Goal: Information Seeking & Learning: Learn about a topic

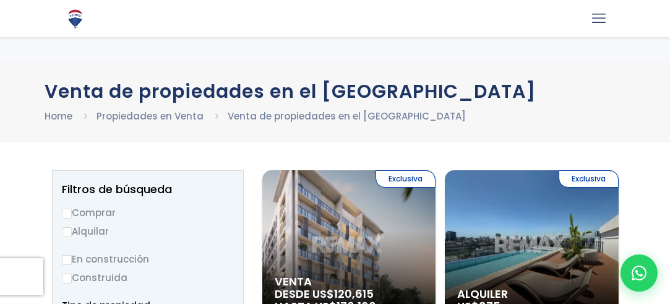
select select
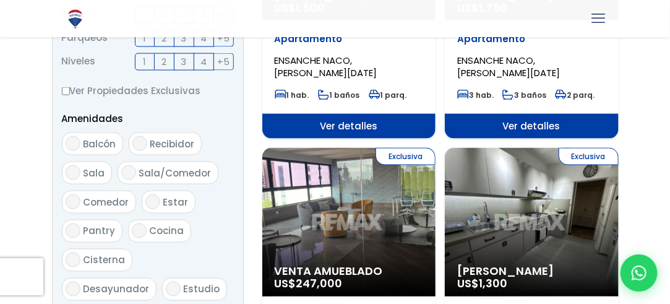
scroll to position [588, 0]
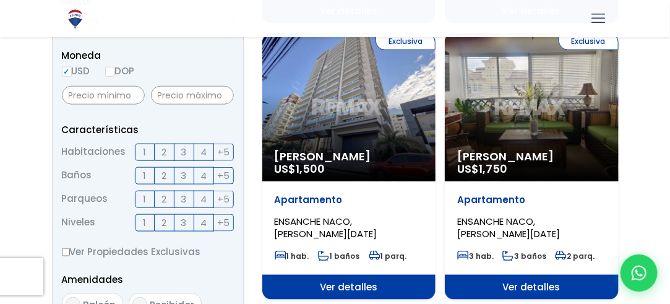
scroll to position [410, 0]
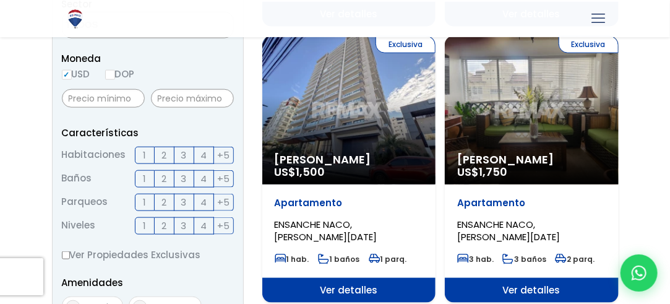
click at [158, 159] on label "2" at bounding box center [165, 155] width 20 height 17
click at [0, 0] on input "2" at bounding box center [0, 0] width 0 height 0
click at [162, 178] on span "2" at bounding box center [164, 178] width 5 height 15
click at [0, 0] on input "2" at bounding box center [0, 0] width 0 height 0
click at [163, 205] on span "2" at bounding box center [164, 201] width 5 height 15
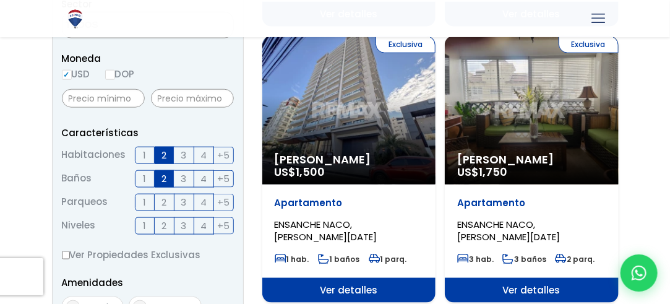
click at [0, 0] on input "2" at bounding box center [0, 0] width 0 height 0
click at [141, 225] on label "1" at bounding box center [145, 225] width 20 height 17
click at [0, 0] on input "1" at bounding box center [0, 0] width 0 height 0
click at [113, 71] on input "DOP" at bounding box center [110, 75] width 10 height 10
radio input "true"
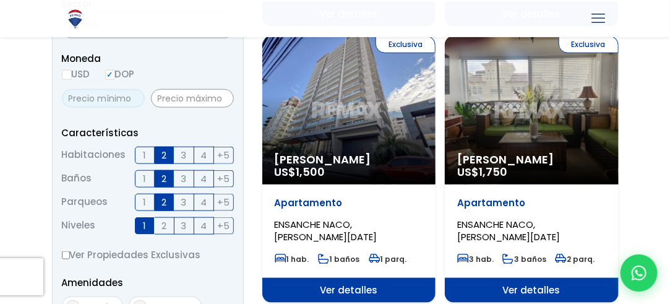
click at [126, 100] on input "text" at bounding box center [103, 98] width 83 height 19
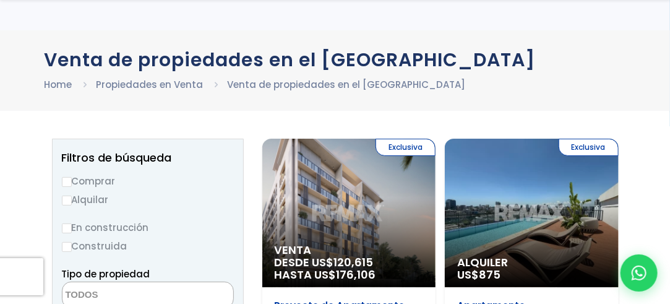
scroll to position [74, 0]
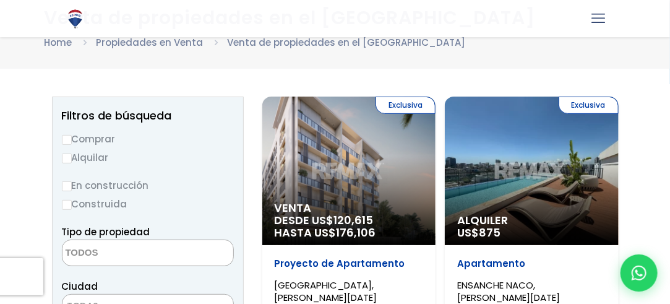
click at [75, 137] on label "Comprar" at bounding box center [148, 138] width 172 height 15
click at [72, 137] on input "Comprar" at bounding box center [67, 140] width 10 height 10
radio input "true"
click at [124, 251] on textarea "Search" at bounding box center [123, 253] width 120 height 27
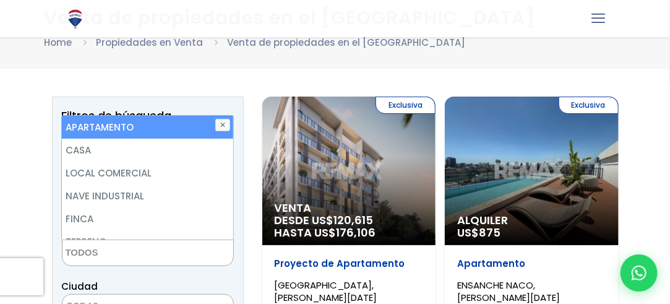
click at [136, 123] on li "APARTAMENTO" at bounding box center [147, 127] width 171 height 23
select select "apartment"
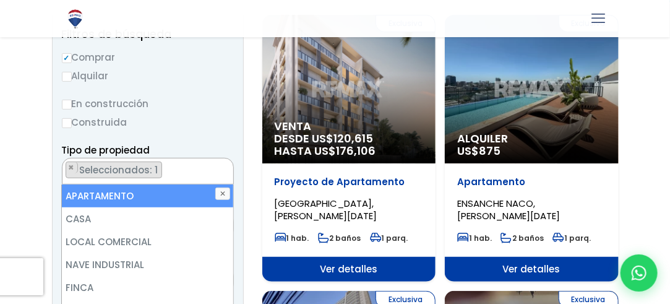
scroll to position [226, 0]
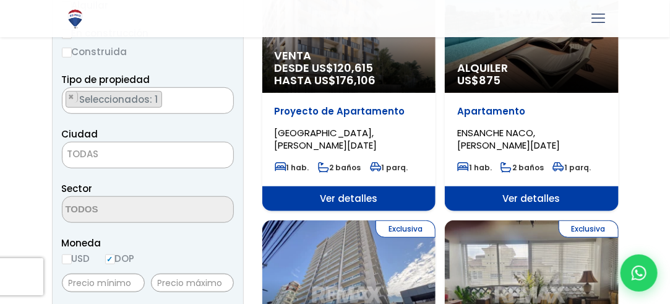
click at [103, 145] on span "TODAS" at bounding box center [148, 153] width 171 height 17
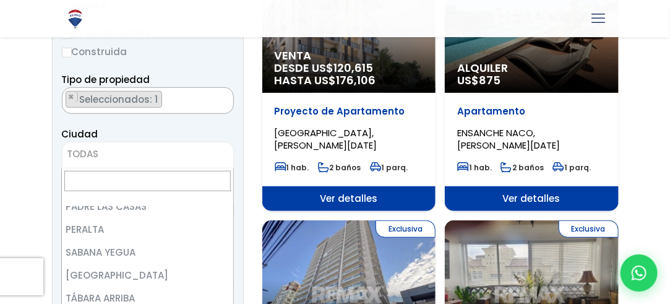
scroll to position [0, 0]
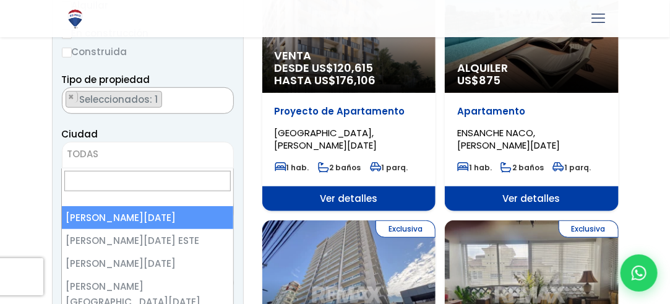
select select "1"
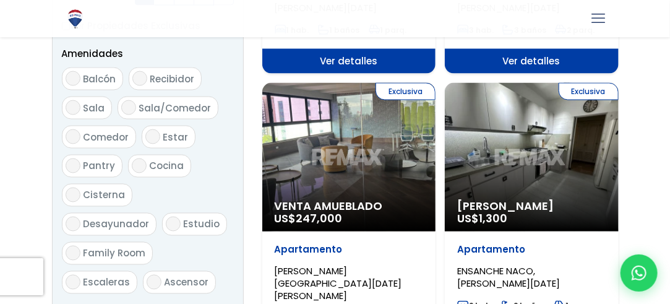
scroll to position [636, 0]
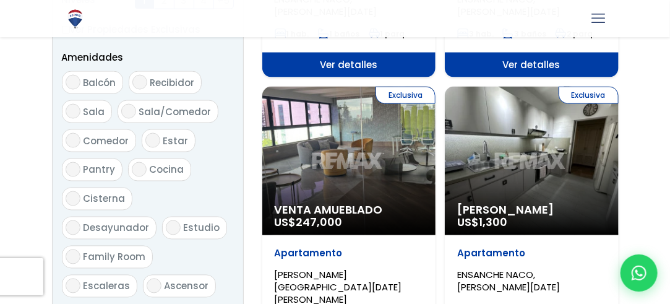
click at [75, 75] on input "Balcón" at bounding box center [73, 82] width 15 height 15
click at [70, 71] on label "Balcón" at bounding box center [92, 82] width 61 height 23
click at [70, 75] on input "Balcón" at bounding box center [73, 82] width 15 height 15
checkbox input "false"
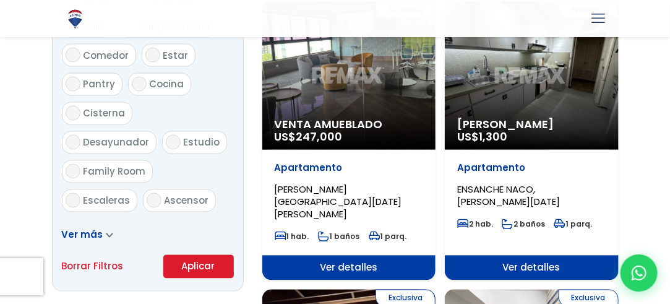
scroll to position [756, 0]
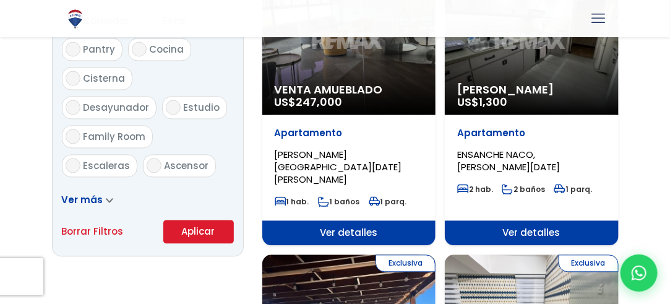
click at [184, 237] on button "Aplicar" at bounding box center [198, 232] width 71 height 24
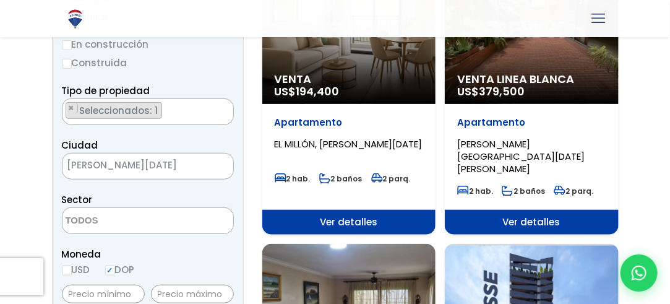
scroll to position [216, 0]
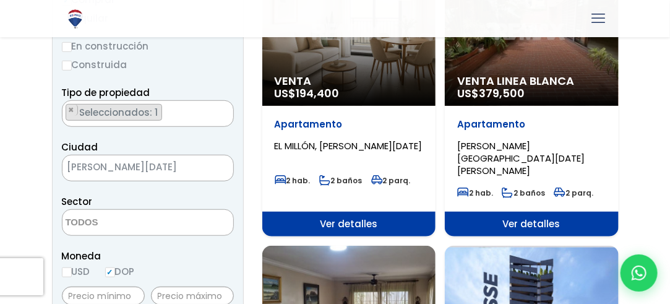
drag, startPoint x: 678, startPoint y: 46, endPoint x: 678, endPoint y: 85, distance: 39.6
click at [183, 162] on span "[PERSON_NAME][DATE]" at bounding box center [133, 166] width 140 height 17
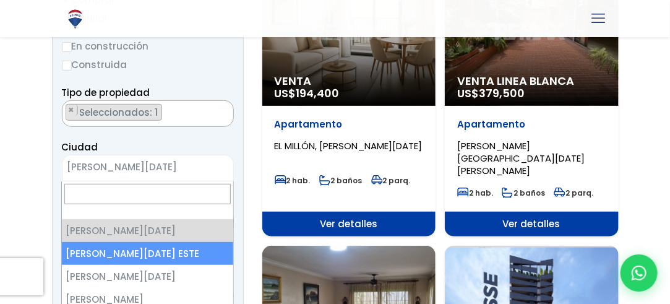
select select "148"
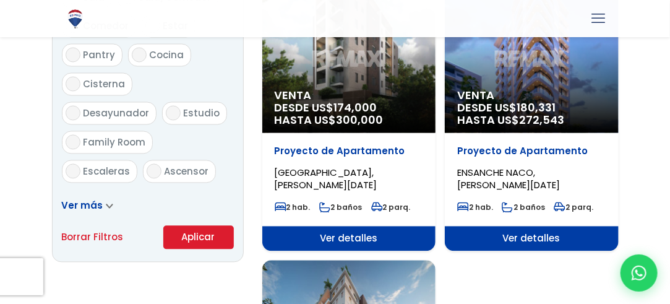
scroll to position [788, 0]
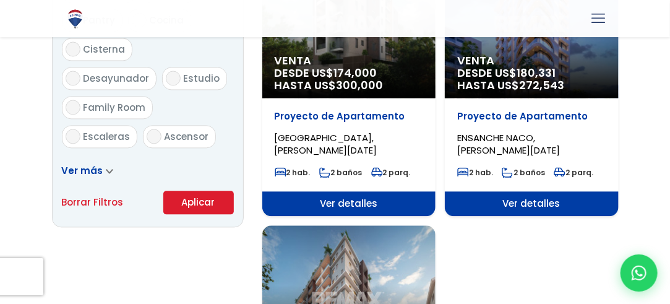
click at [182, 202] on button "Aplicar" at bounding box center [198, 203] width 71 height 24
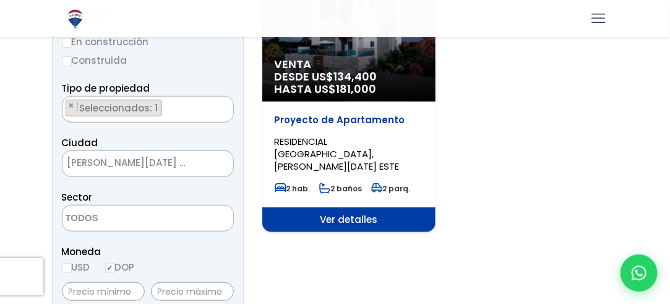
scroll to position [237, 0]
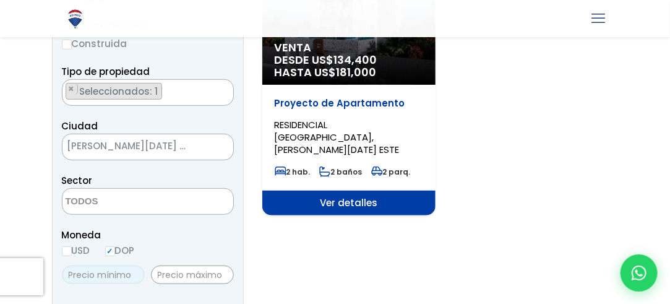
click at [104, 275] on input "text" at bounding box center [103, 275] width 83 height 19
click at [319, 201] on span "Ver detalles" at bounding box center [349, 203] width 174 height 25
